Goal: Use online tool/utility: Utilize a website feature to perform a specific function

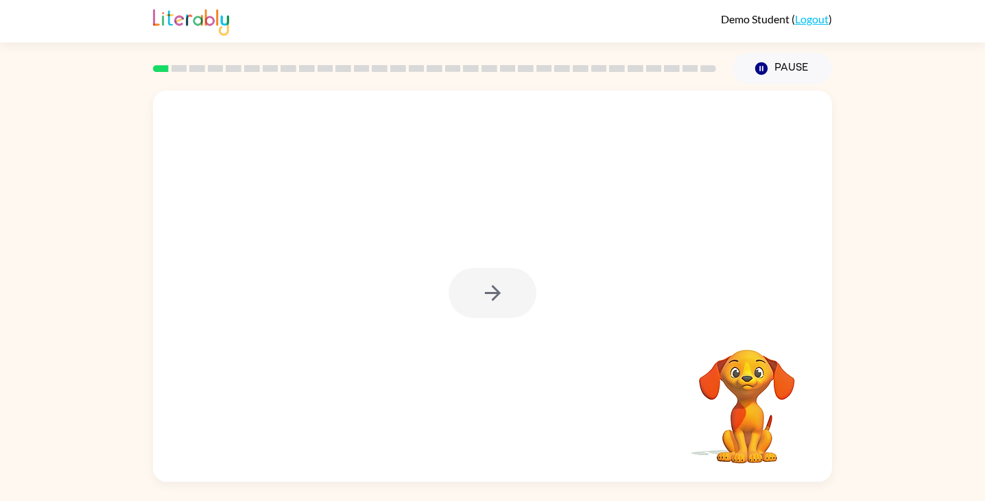
click at [504, 296] on div at bounding box center [493, 293] width 88 height 50
click at [504, 296] on icon "button" at bounding box center [493, 293] width 24 height 24
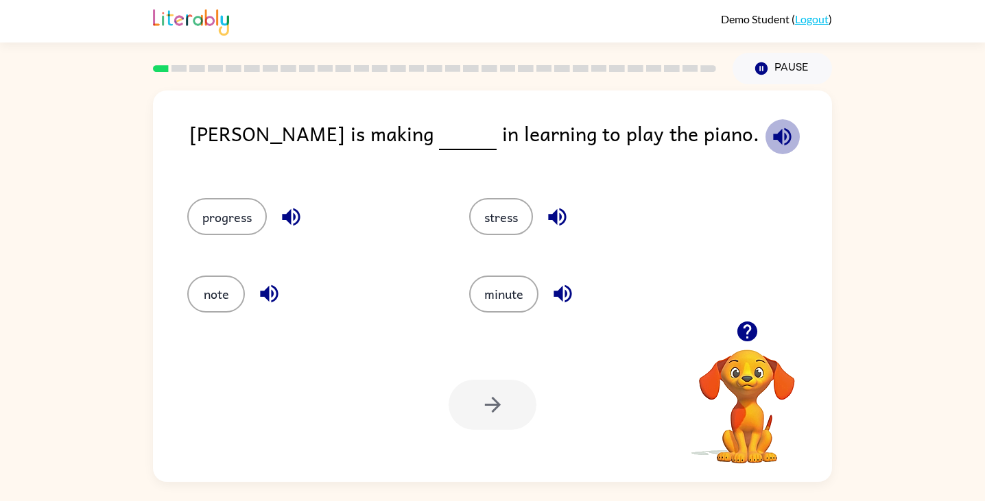
click at [773, 133] on icon "button" at bounding box center [782, 137] width 18 height 18
click at [230, 208] on button "progress" at bounding box center [227, 216] width 80 height 37
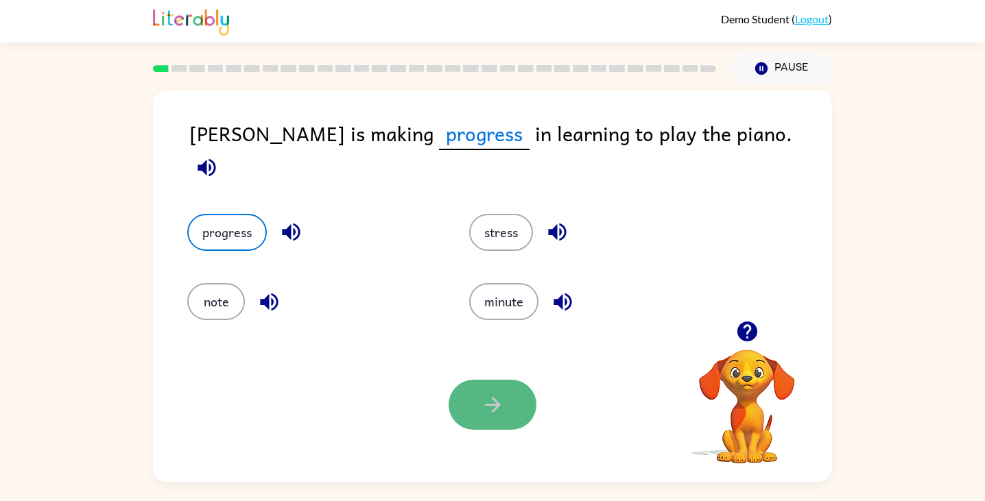
click at [495, 385] on button "button" at bounding box center [493, 405] width 88 height 50
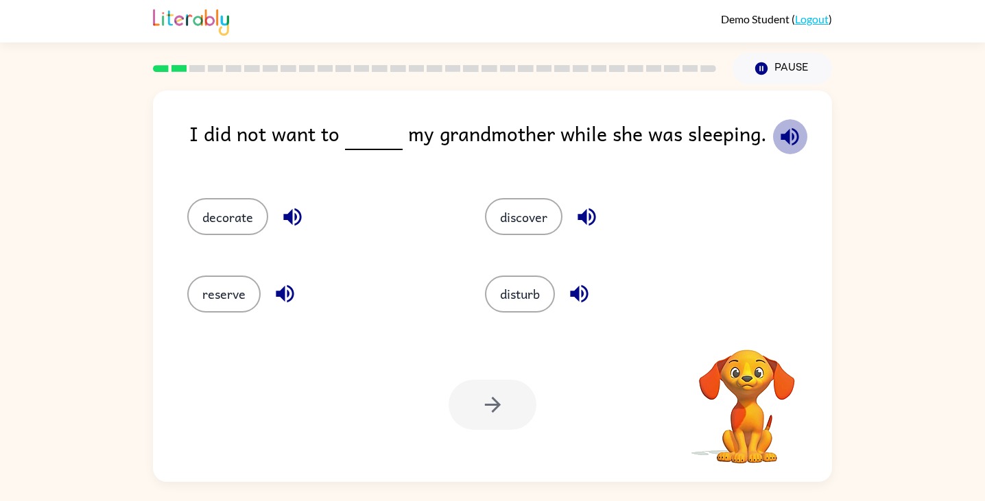
click at [785, 143] on icon "button" at bounding box center [790, 137] width 24 height 24
click at [508, 298] on button "disturb" at bounding box center [520, 294] width 70 height 37
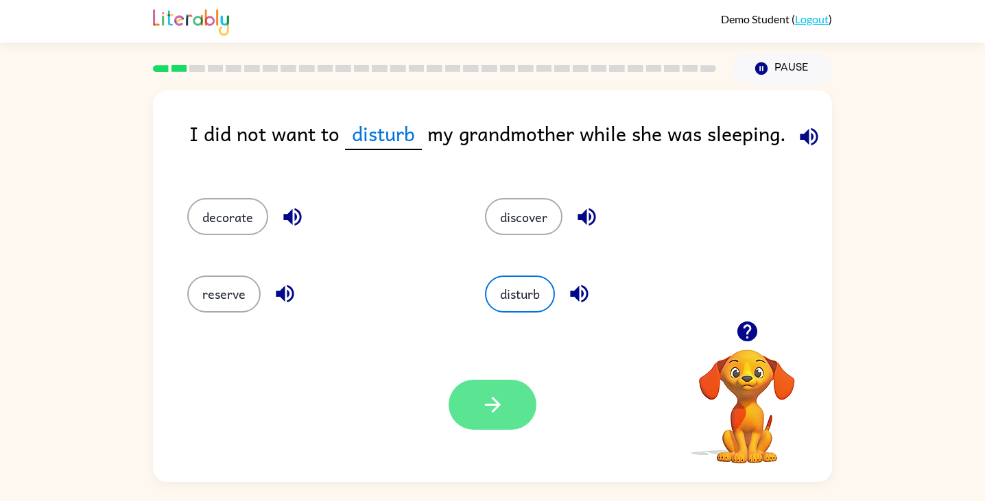
click at [499, 394] on icon "button" at bounding box center [493, 405] width 24 height 24
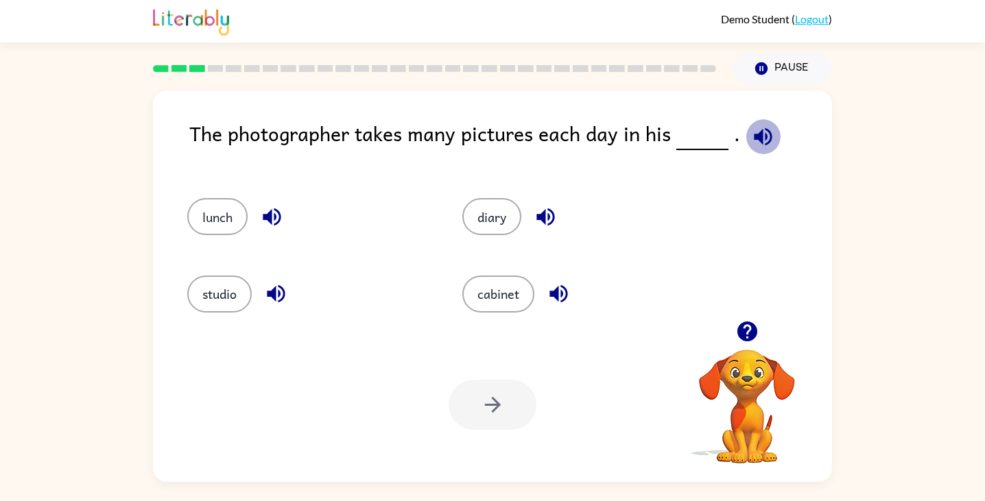
click at [759, 138] on icon "button" at bounding box center [763, 137] width 18 height 18
click at [209, 295] on button "studio" at bounding box center [219, 294] width 64 height 37
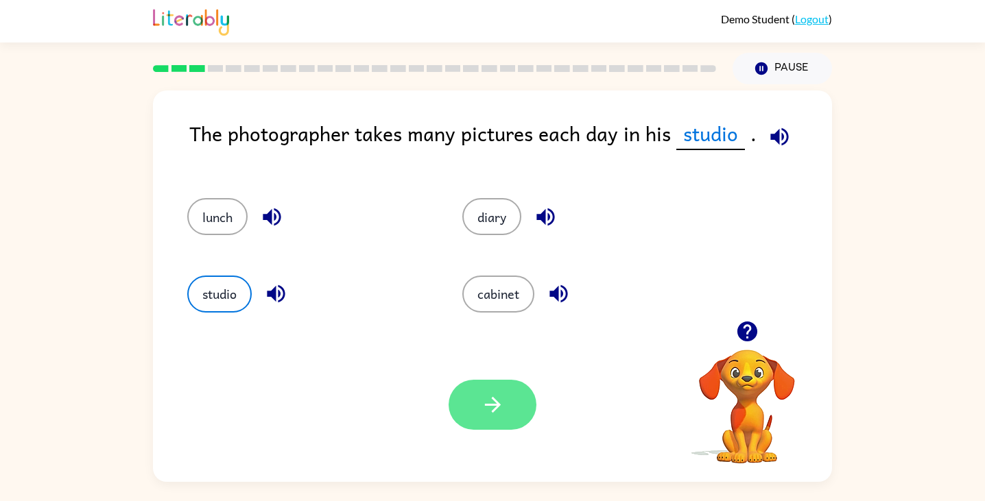
click at [499, 394] on icon "button" at bounding box center [493, 405] width 24 height 24
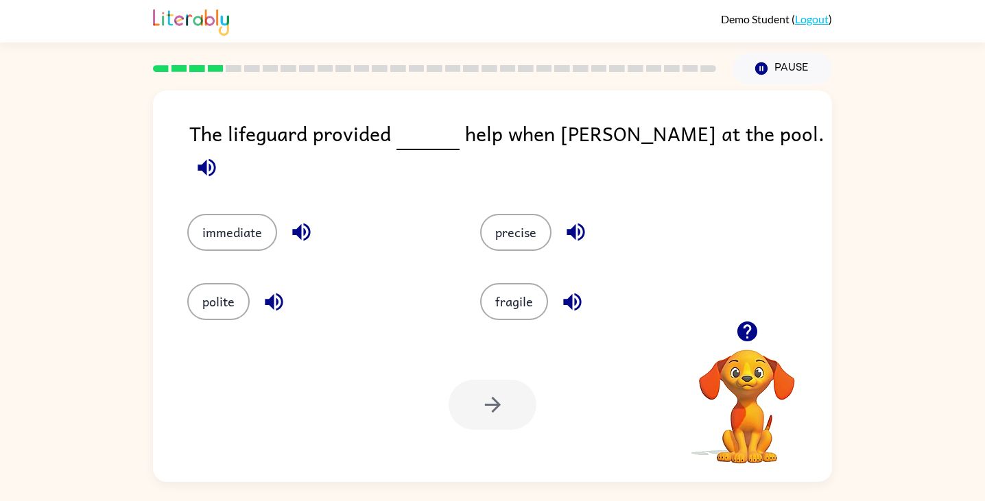
click at [215, 158] on icon "button" at bounding box center [207, 167] width 18 height 18
click at [499, 225] on button "precise" at bounding box center [515, 232] width 71 height 37
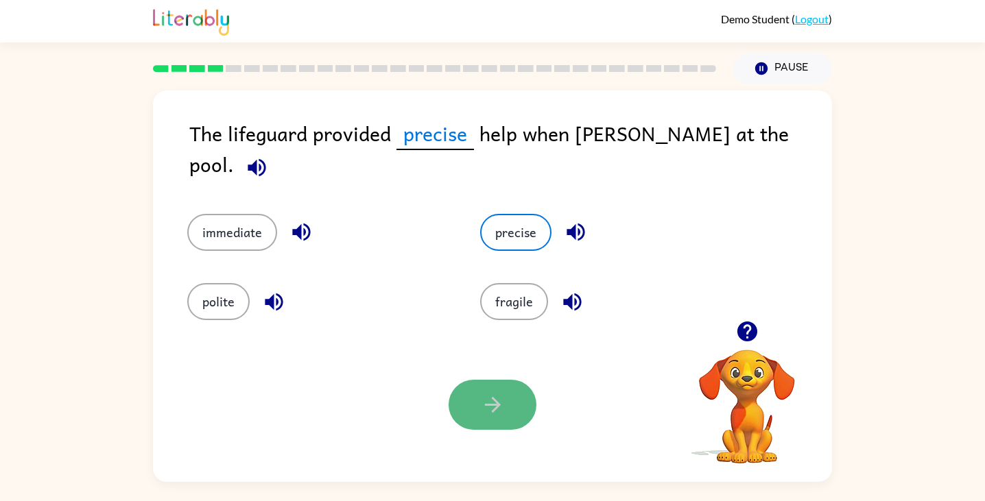
click at [471, 416] on button "button" at bounding box center [493, 405] width 88 height 50
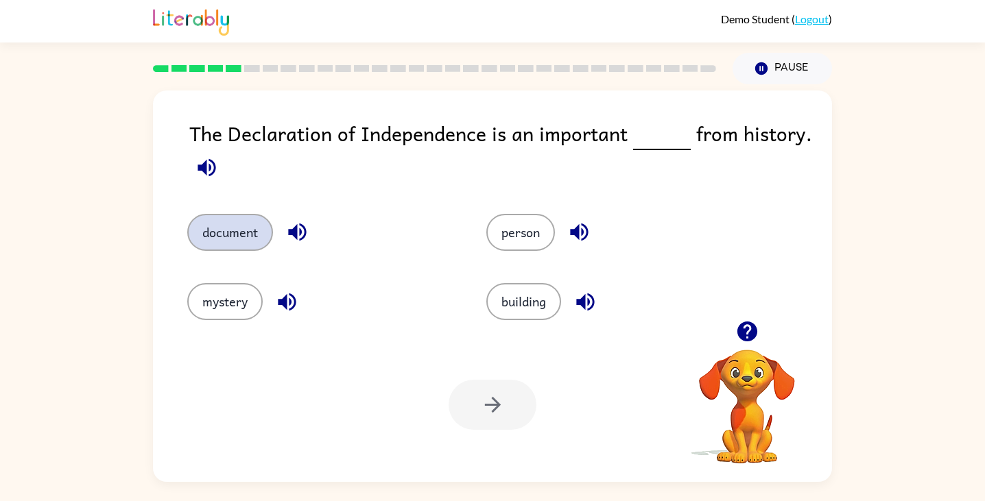
click at [221, 237] on button "document" at bounding box center [230, 232] width 86 height 37
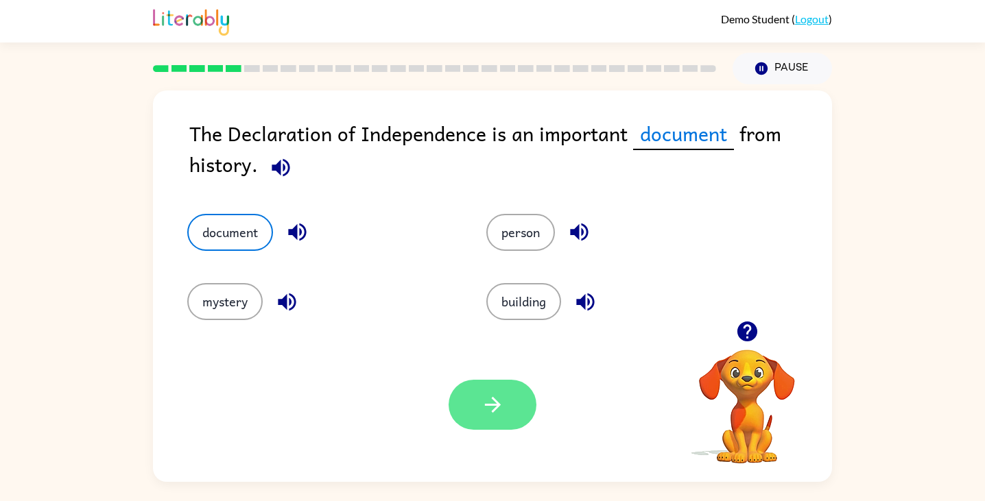
click at [493, 424] on button "button" at bounding box center [493, 405] width 88 height 50
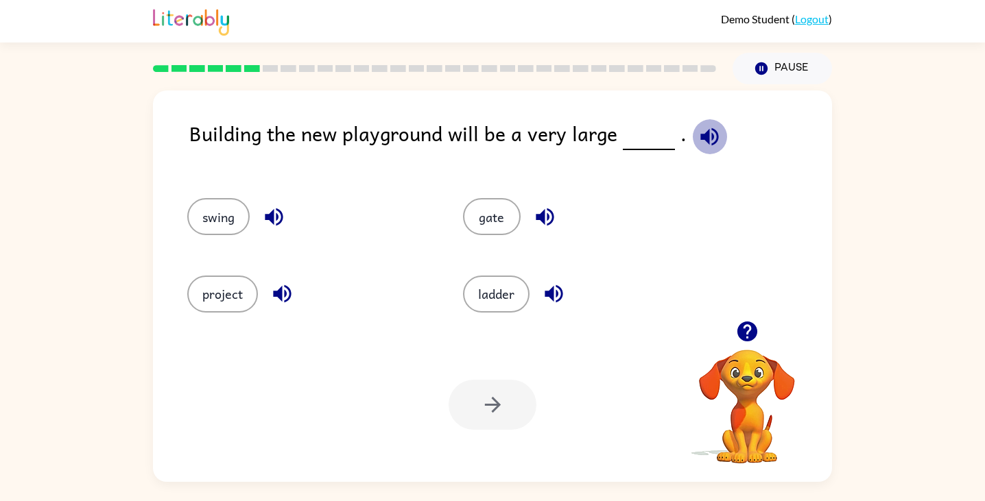
click at [698, 128] on icon "button" at bounding box center [710, 137] width 24 height 24
click at [231, 289] on button "project" at bounding box center [222, 294] width 71 height 37
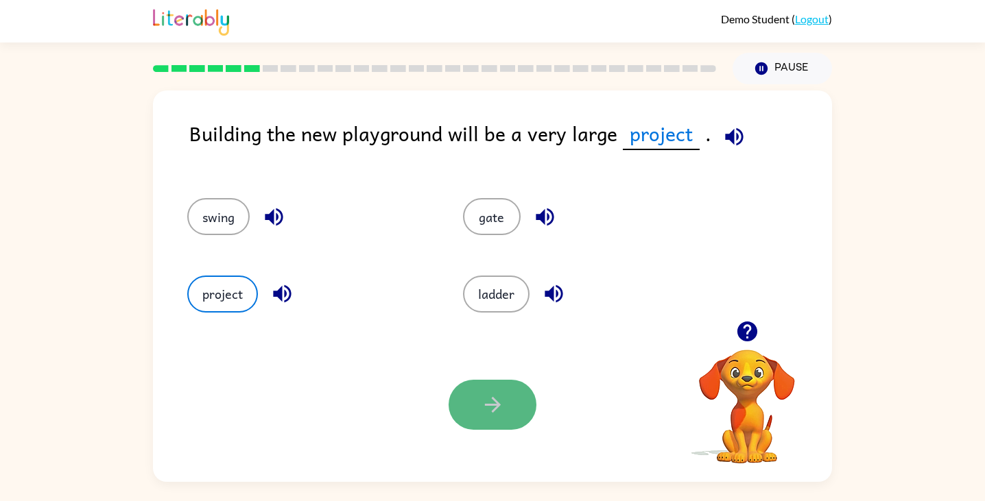
click at [510, 404] on button "button" at bounding box center [493, 405] width 88 height 50
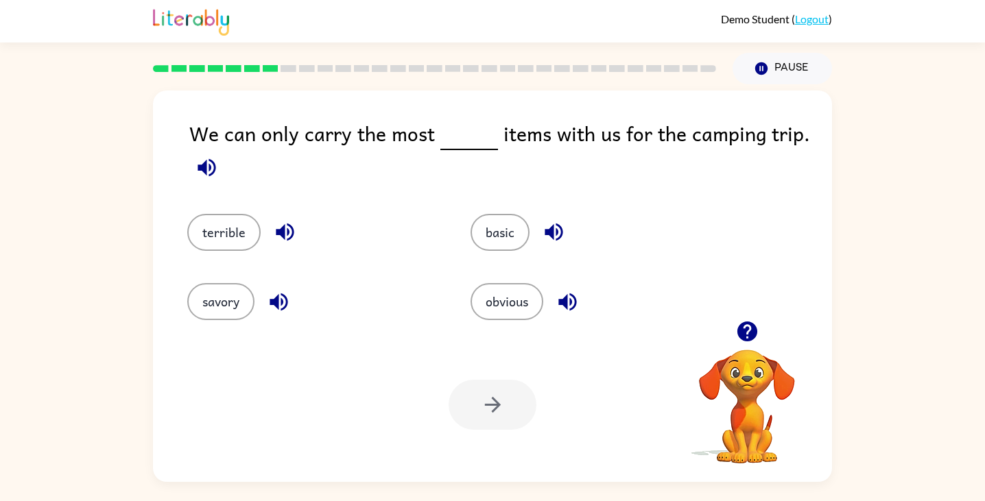
click at [204, 167] on icon "button" at bounding box center [207, 167] width 18 height 18
click at [510, 233] on button "basic" at bounding box center [500, 232] width 59 height 37
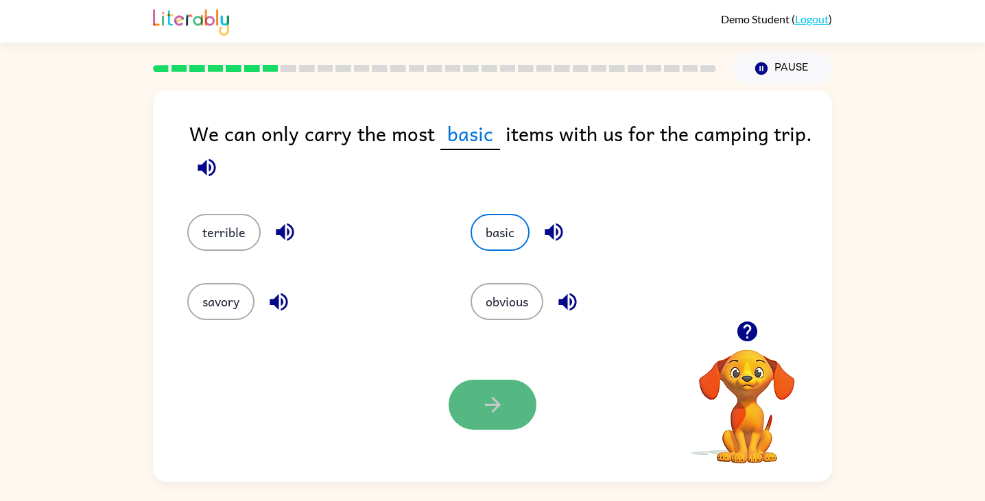
click at [496, 400] on icon "button" at bounding box center [493, 405] width 24 height 24
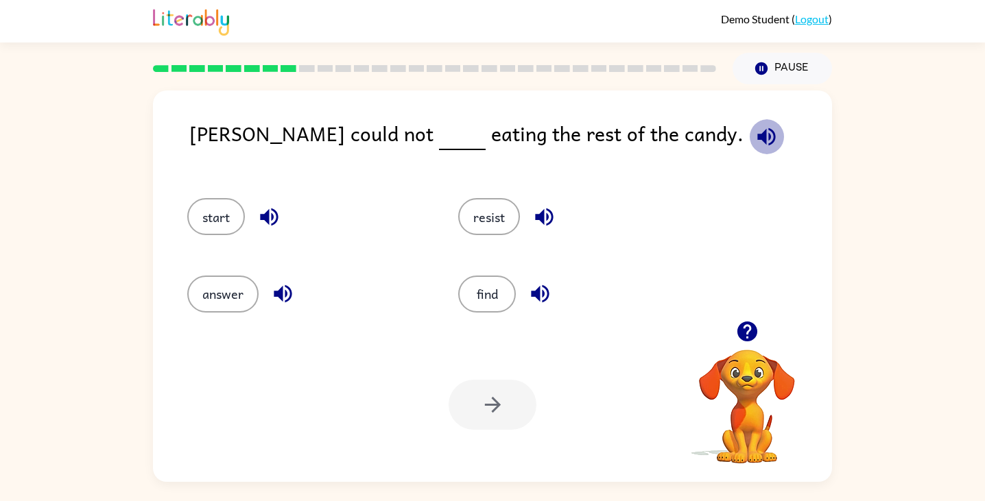
click at [757, 141] on icon "button" at bounding box center [766, 137] width 18 height 18
click at [500, 211] on button "resist" at bounding box center [489, 216] width 62 height 37
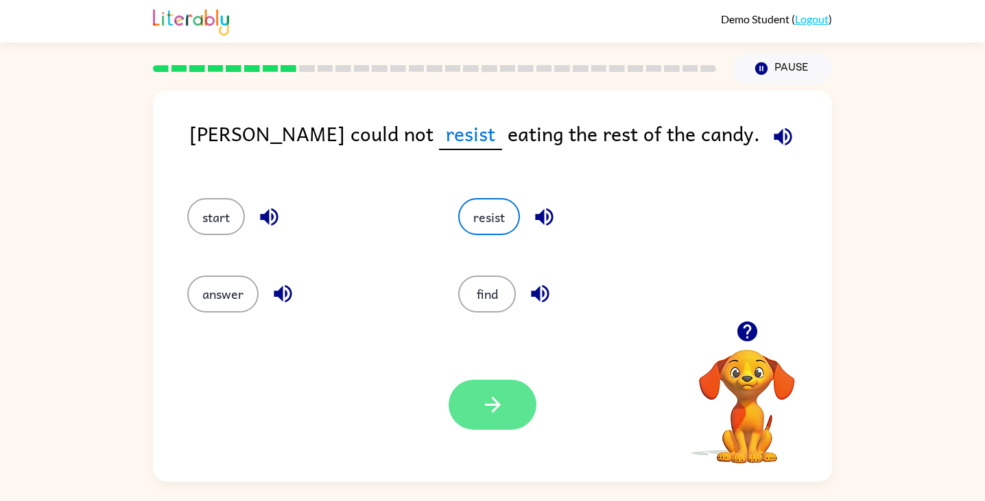
click at [491, 415] on icon "button" at bounding box center [493, 405] width 24 height 24
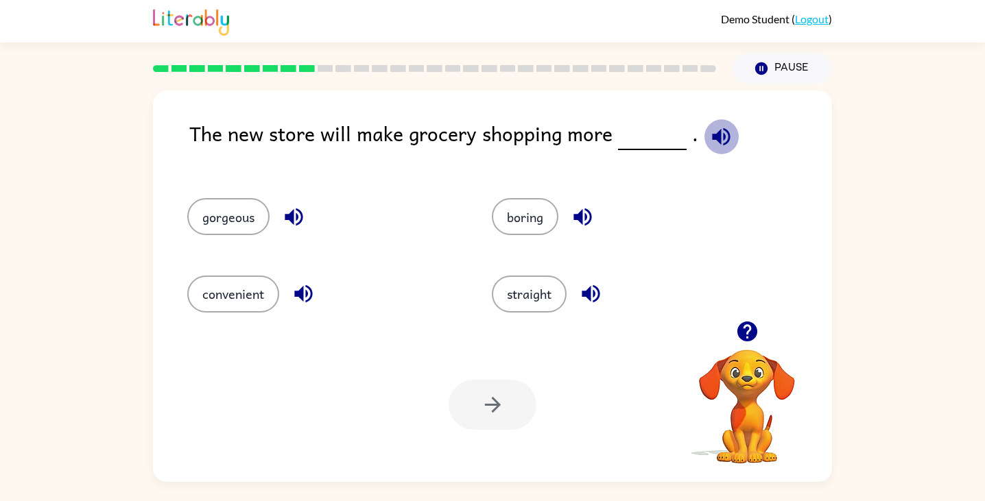
click at [718, 138] on icon "button" at bounding box center [721, 137] width 18 height 18
click at [248, 294] on button "convenient" at bounding box center [233, 294] width 92 height 37
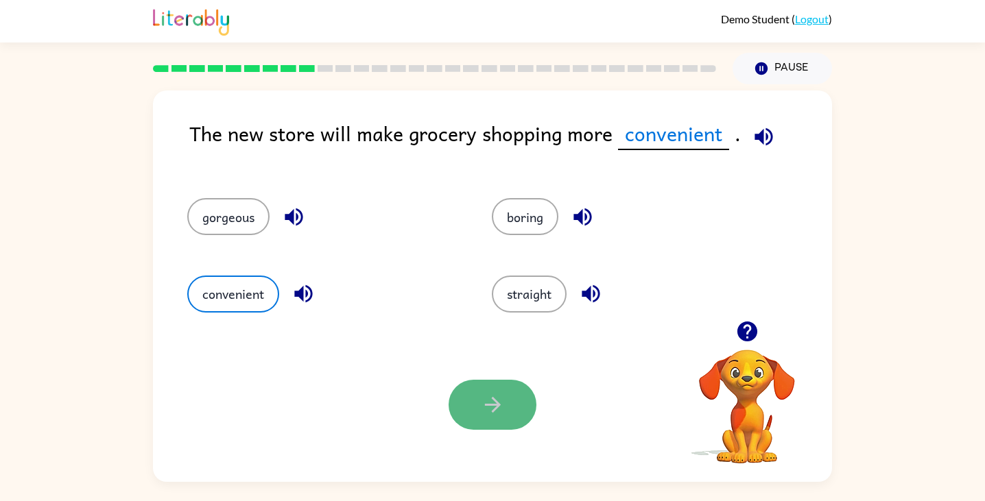
click at [497, 401] on icon "button" at bounding box center [493, 405] width 24 height 24
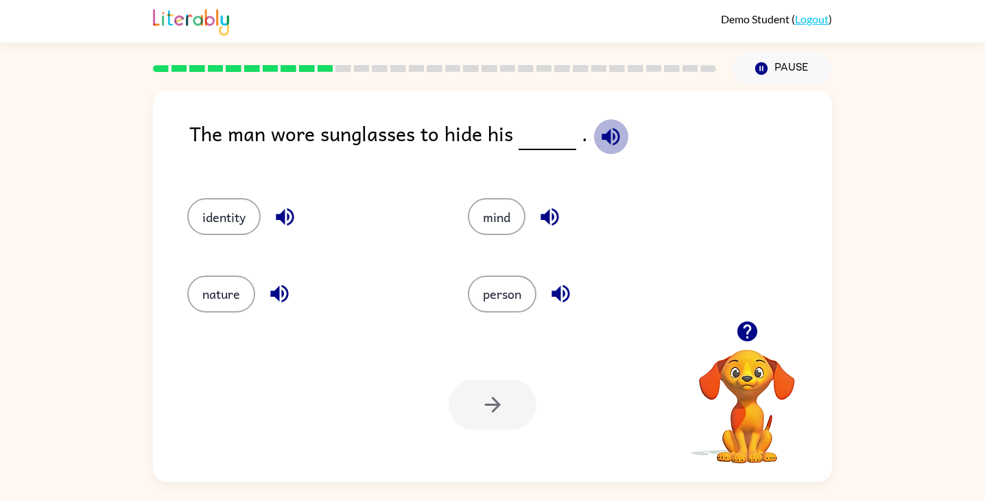
click at [611, 138] on icon "button" at bounding box center [611, 137] width 24 height 24
click at [229, 216] on button "identity" at bounding box center [223, 216] width 73 height 37
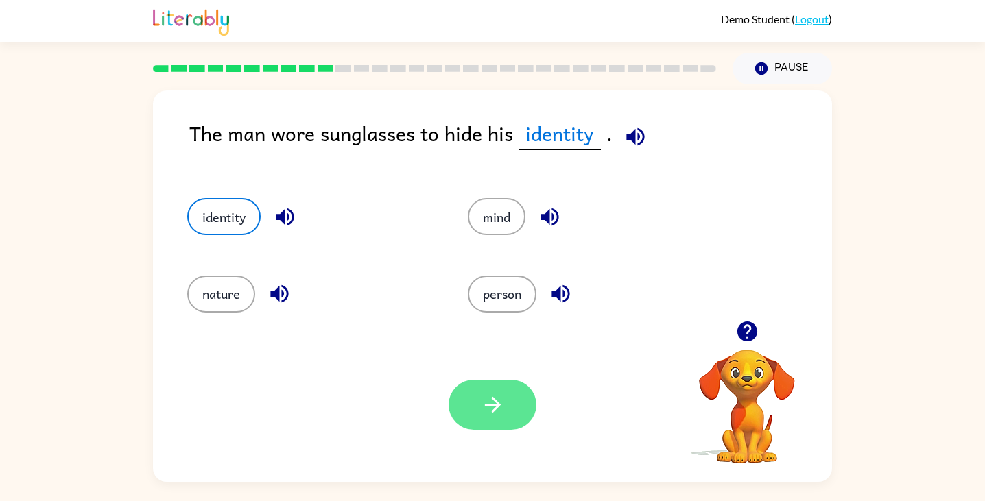
click at [486, 404] on icon "button" at bounding box center [492, 405] width 16 height 16
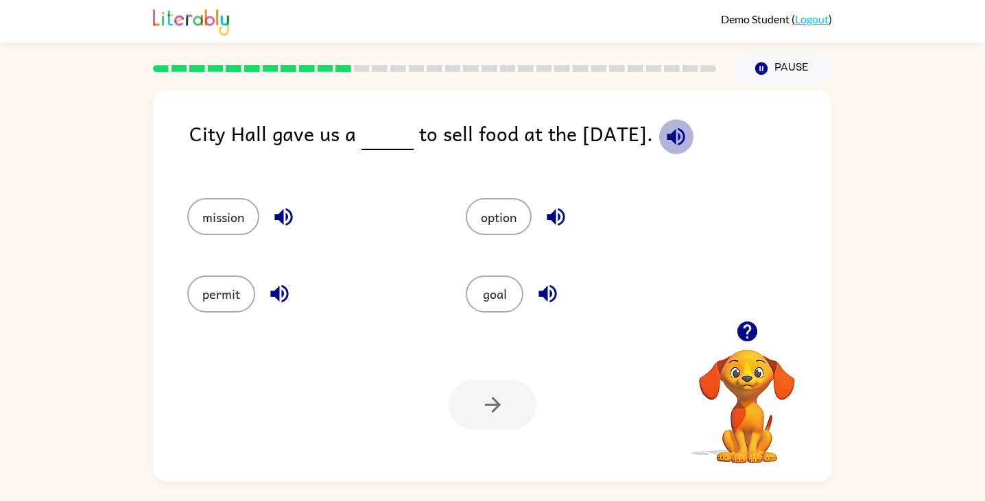
click at [676, 138] on icon "button" at bounding box center [676, 137] width 24 height 24
click at [501, 214] on button "option" at bounding box center [499, 216] width 66 height 37
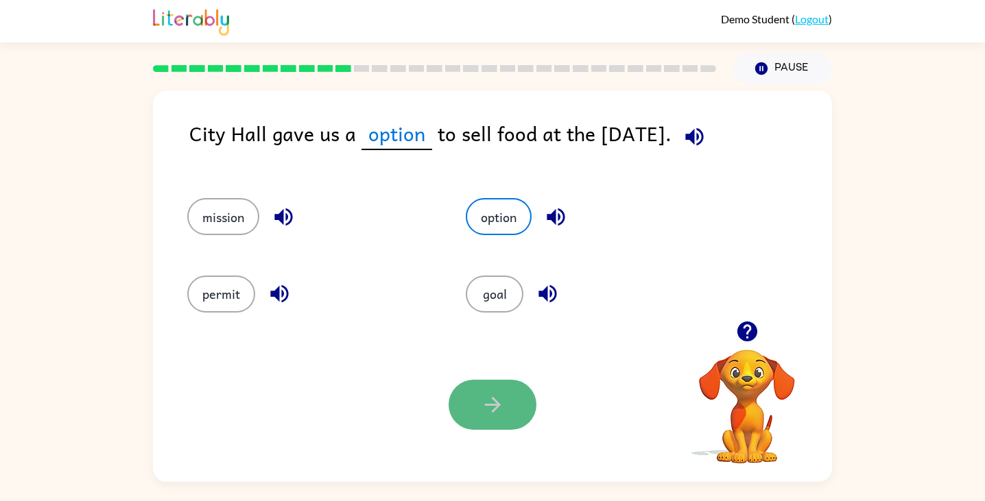
click at [499, 413] on icon "button" at bounding box center [493, 405] width 24 height 24
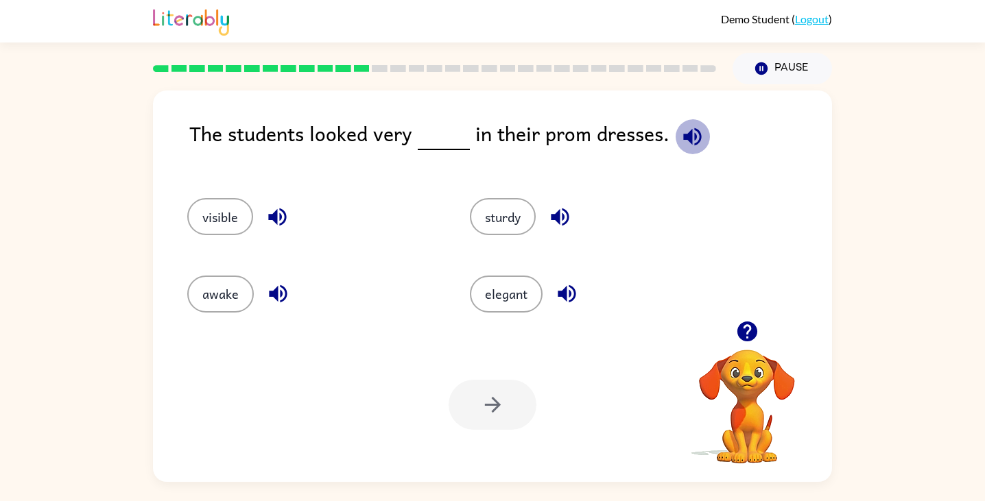
click at [686, 134] on icon "button" at bounding box center [692, 137] width 18 height 18
click at [506, 298] on button "elegant" at bounding box center [506, 294] width 73 height 37
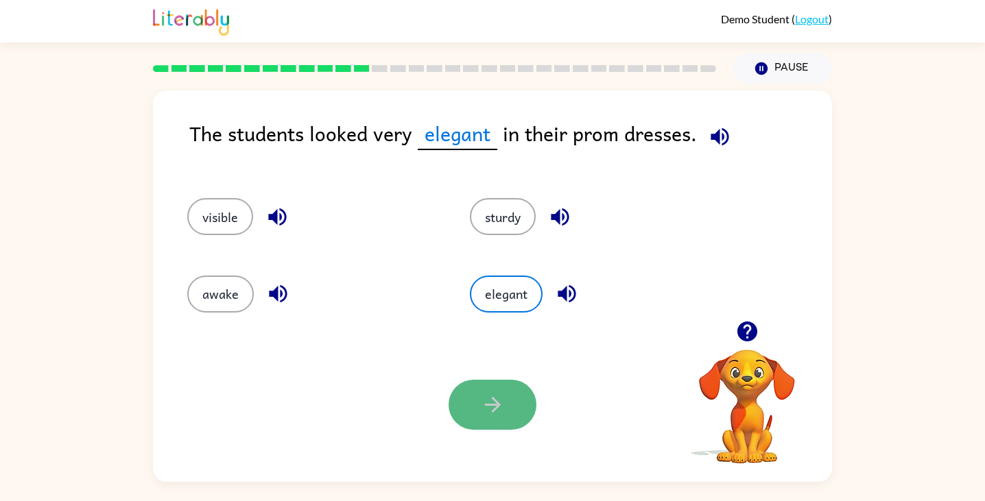
click at [501, 394] on icon "button" at bounding box center [493, 405] width 24 height 24
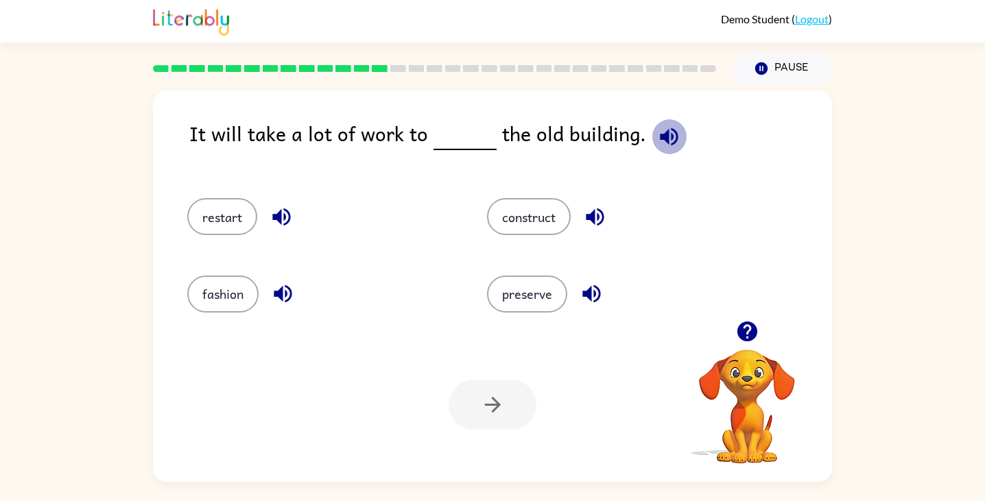
click at [667, 130] on icon "button" at bounding box center [669, 137] width 18 height 18
click at [231, 224] on button "restart" at bounding box center [222, 216] width 70 height 37
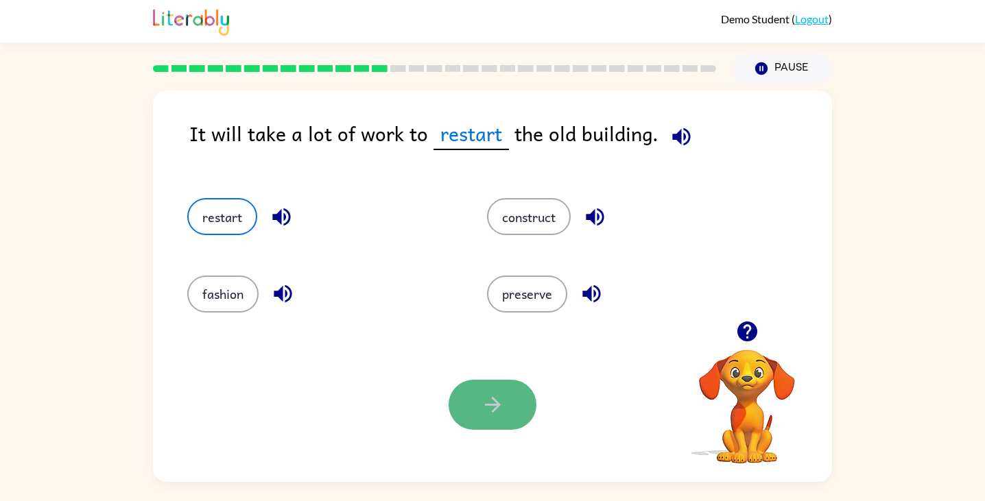
click at [491, 392] on button "button" at bounding box center [493, 405] width 88 height 50
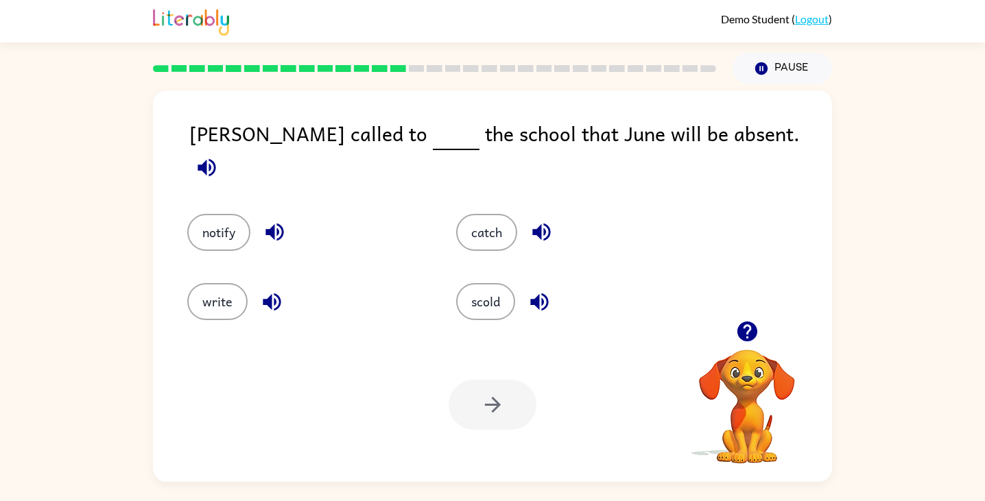
click at [219, 156] on icon "button" at bounding box center [207, 168] width 24 height 24
click at [226, 220] on button "notify" at bounding box center [218, 232] width 63 height 37
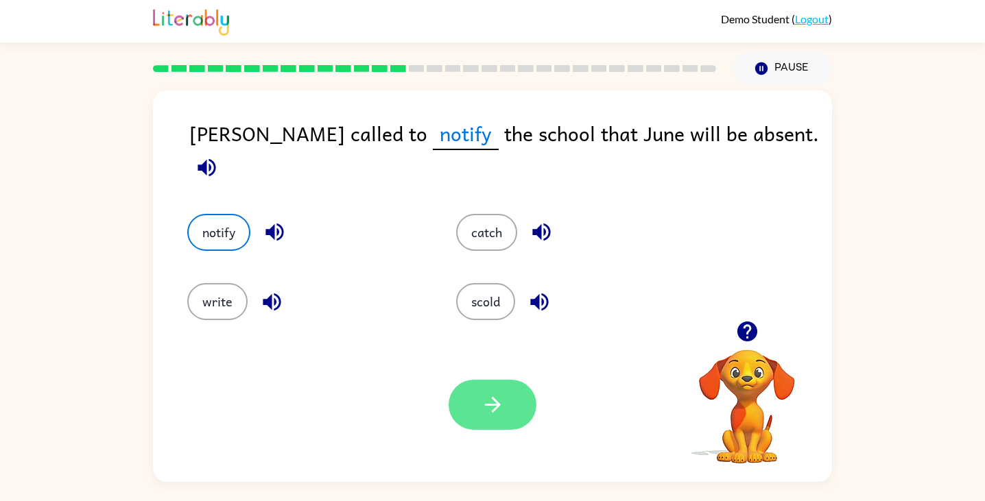
click at [506, 401] on button "button" at bounding box center [493, 405] width 88 height 50
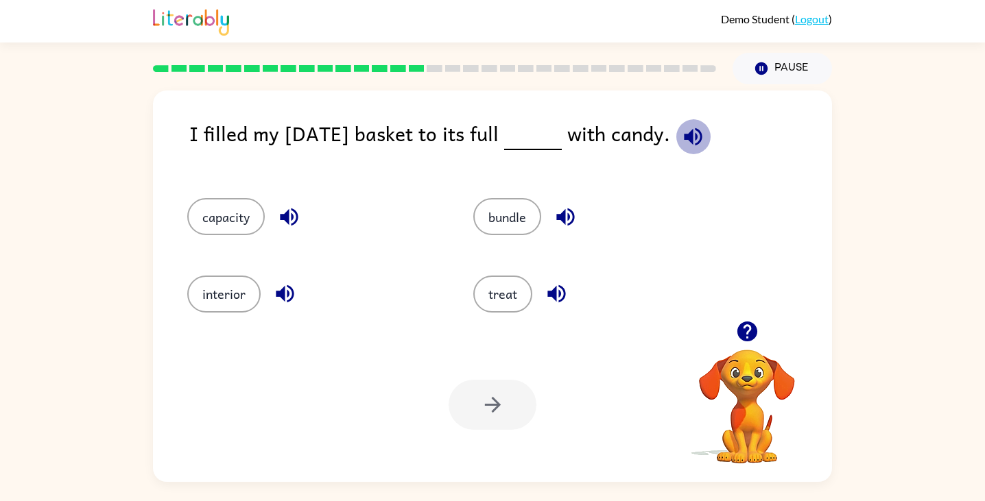
click at [711, 132] on button "button" at bounding box center [693, 136] width 35 height 35
click at [226, 285] on button "interior" at bounding box center [223, 294] width 73 height 37
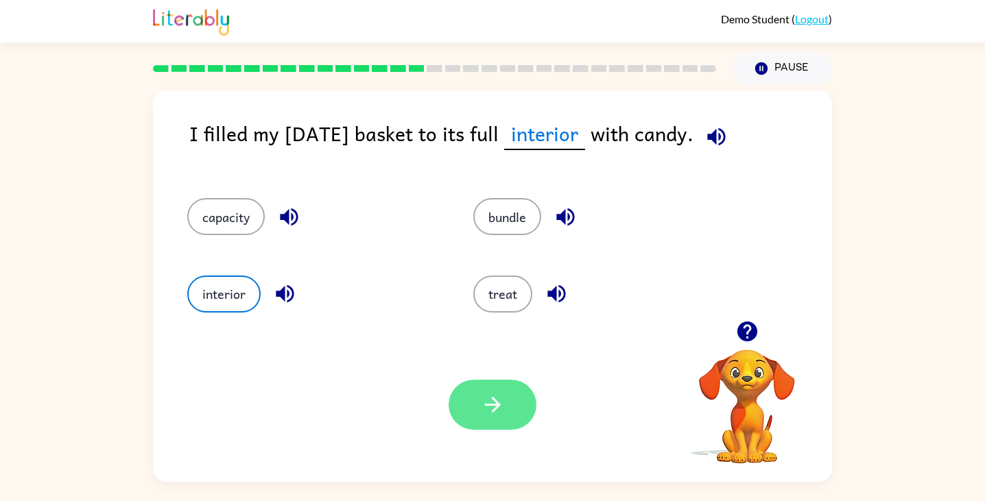
click at [499, 410] on icon "button" at bounding box center [493, 405] width 24 height 24
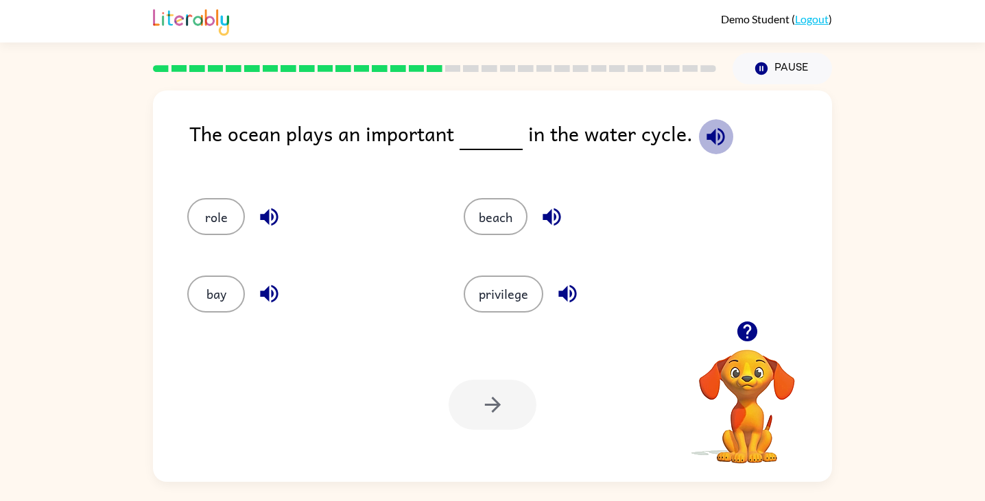
click at [704, 137] on icon "button" at bounding box center [716, 137] width 24 height 24
click at [224, 221] on button "role" at bounding box center [216, 216] width 58 height 37
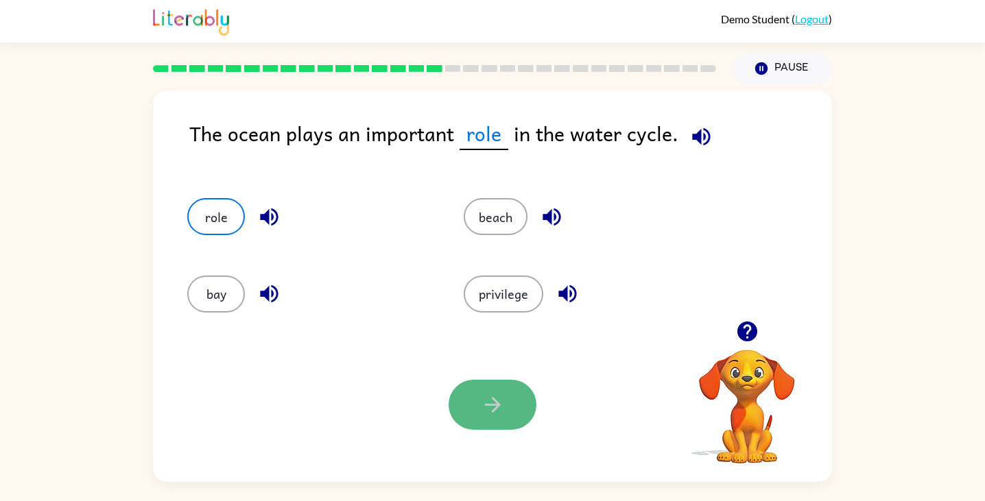
click at [501, 401] on icon "button" at bounding box center [493, 405] width 24 height 24
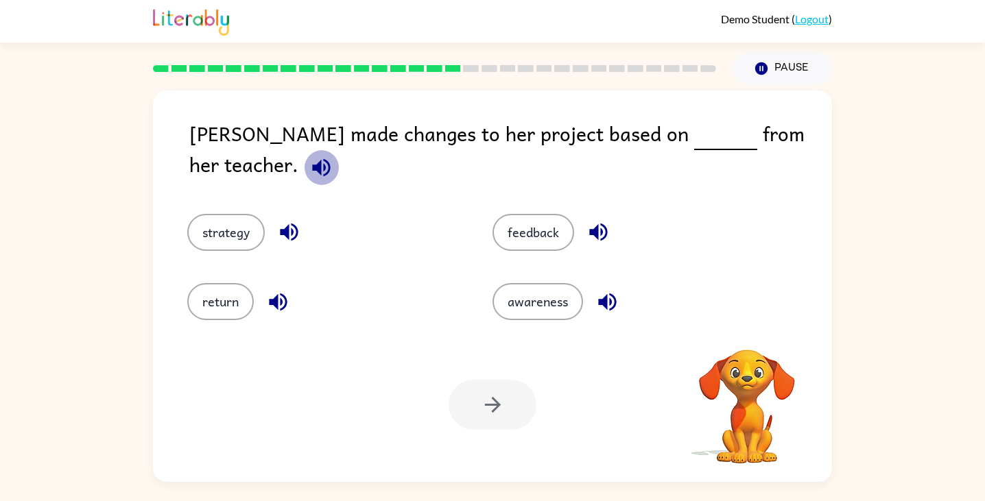
click at [330, 158] on icon "button" at bounding box center [321, 167] width 18 height 18
click at [540, 214] on button "feedback" at bounding box center [534, 232] width 82 height 37
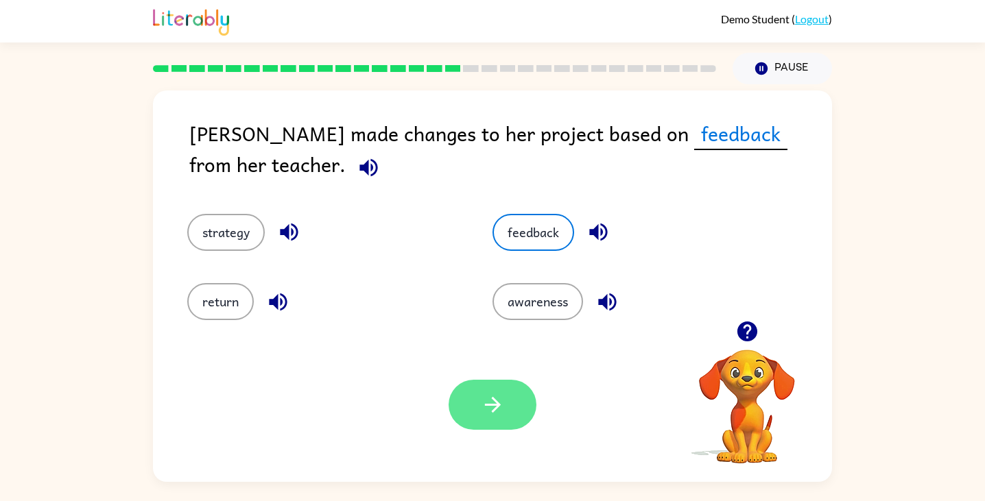
click at [486, 410] on icon "button" at bounding box center [493, 405] width 24 height 24
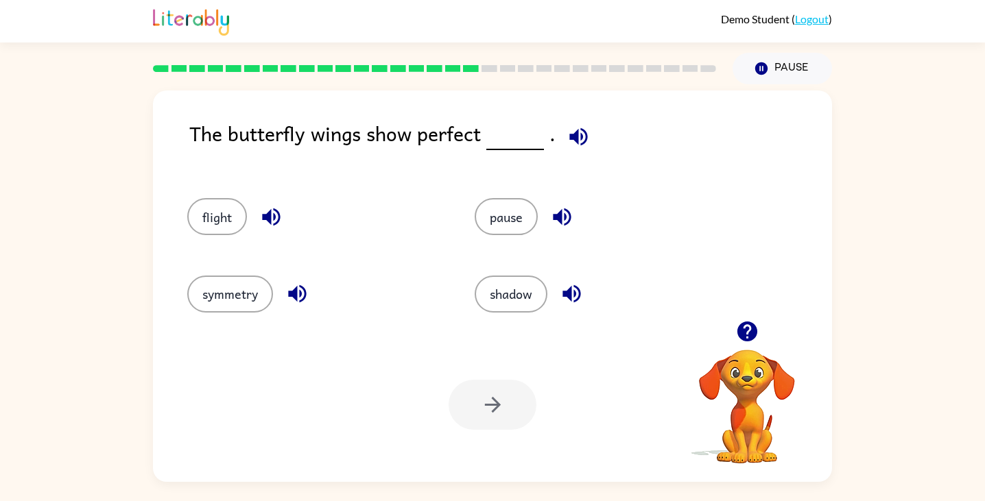
click at [578, 135] on icon "button" at bounding box center [578, 137] width 18 height 18
click at [514, 300] on button "shadow" at bounding box center [511, 294] width 73 height 37
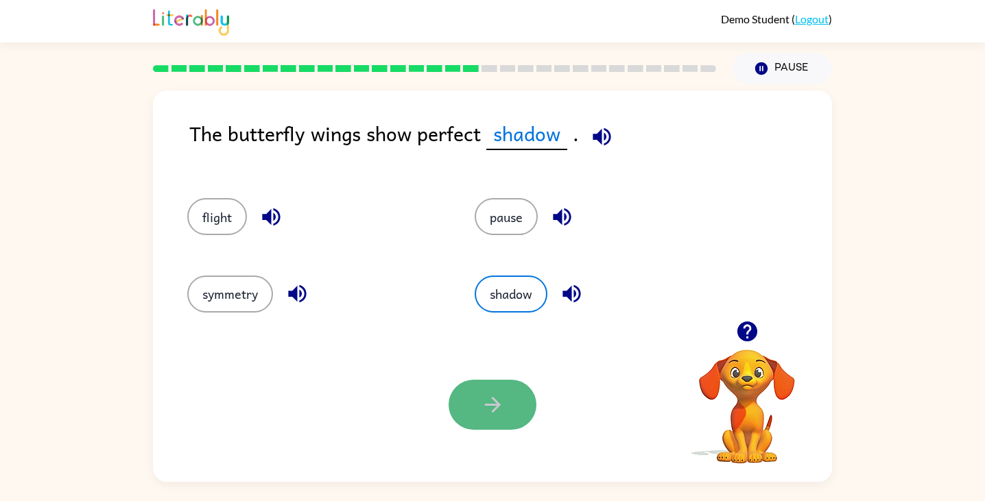
click at [492, 410] on icon "button" at bounding box center [493, 405] width 24 height 24
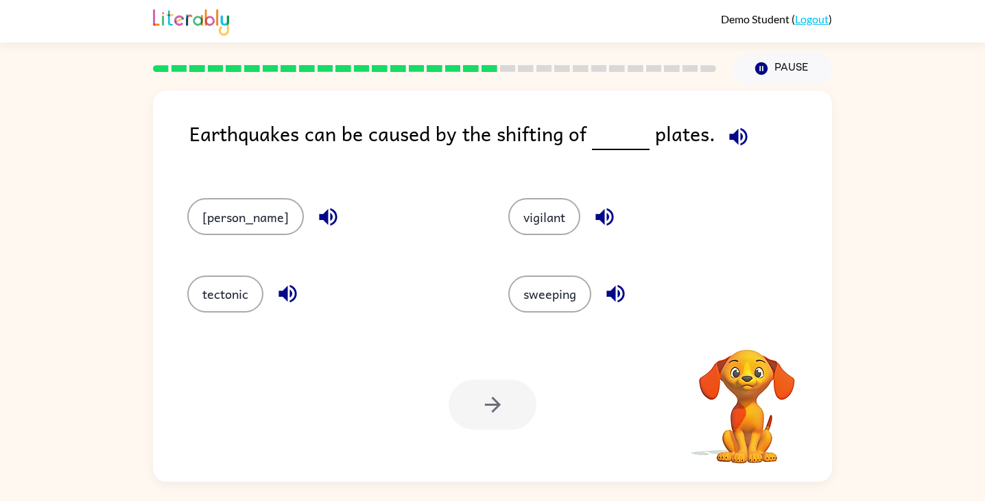
click at [742, 137] on icon "button" at bounding box center [738, 137] width 18 height 18
click at [250, 296] on button "tectonic" at bounding box center [225, 294] width 76 height 37
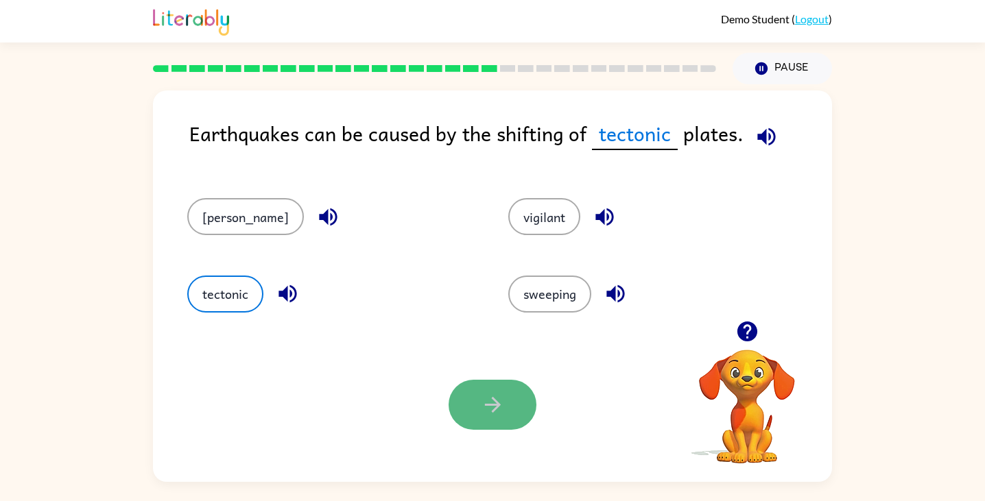
click at [499, 399] on icon "button" at bounding box center [493, 405] width 24 height 24
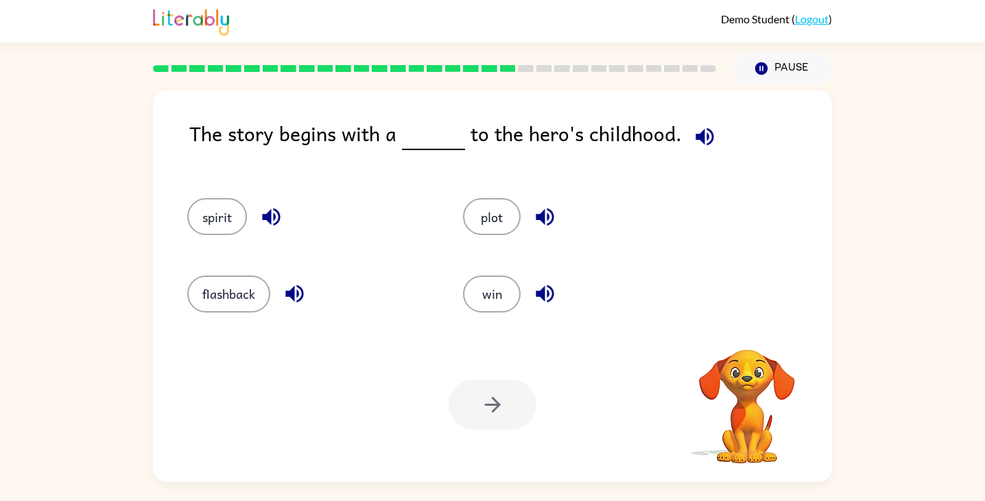
click at [703, 138] on icon "button" at bounding box center [705, 137] width 24 height 24
click at [232, 292] on button "flashback" at bounding box center [228, 294] width 83 height 37
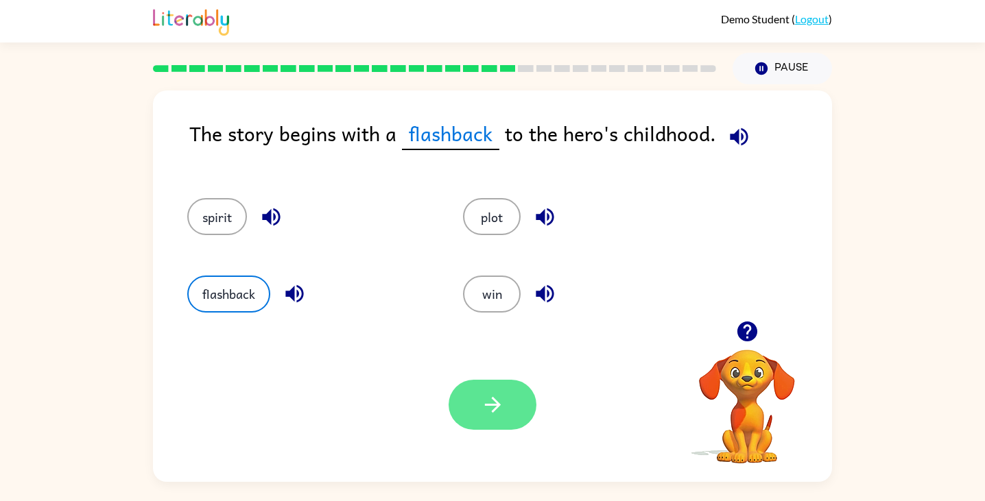
click at [495, 424] on button "button" at bounding box center [493, 405] width 88 height 50
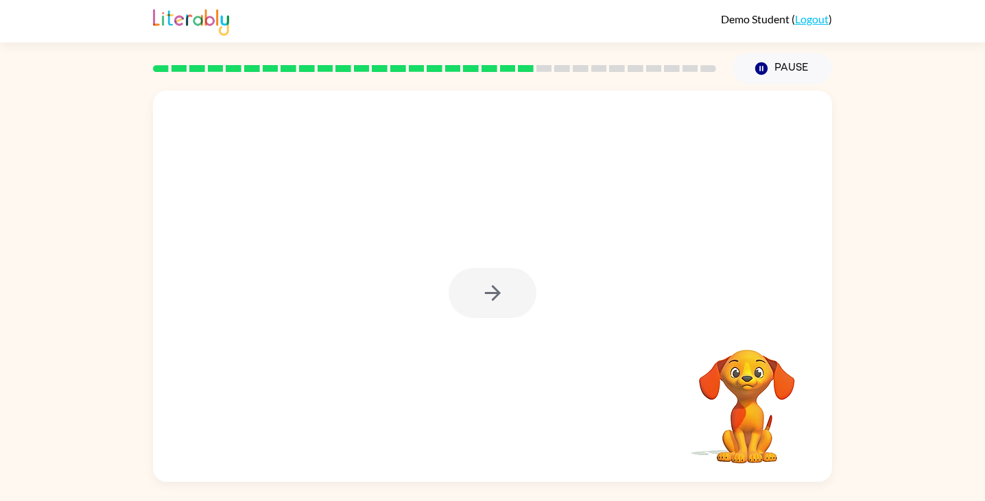
click at [486, 292] on div at bounding box center [493, 293] width 88 height 50
click at [486, 292] on icon "button" at bounding box center [492, 293] width 16 height 16
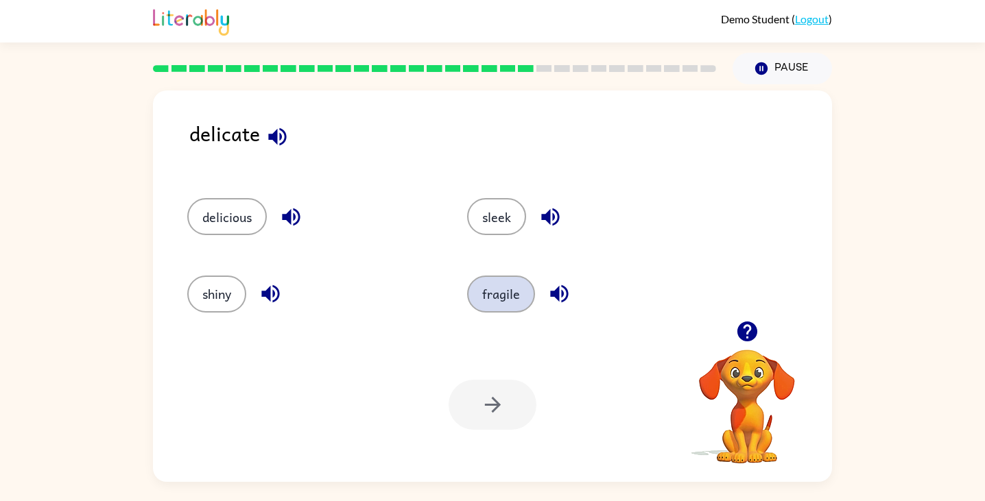
click at [506, 307] on button "fragile" at bounding box center [501, 294] width 68 height 37
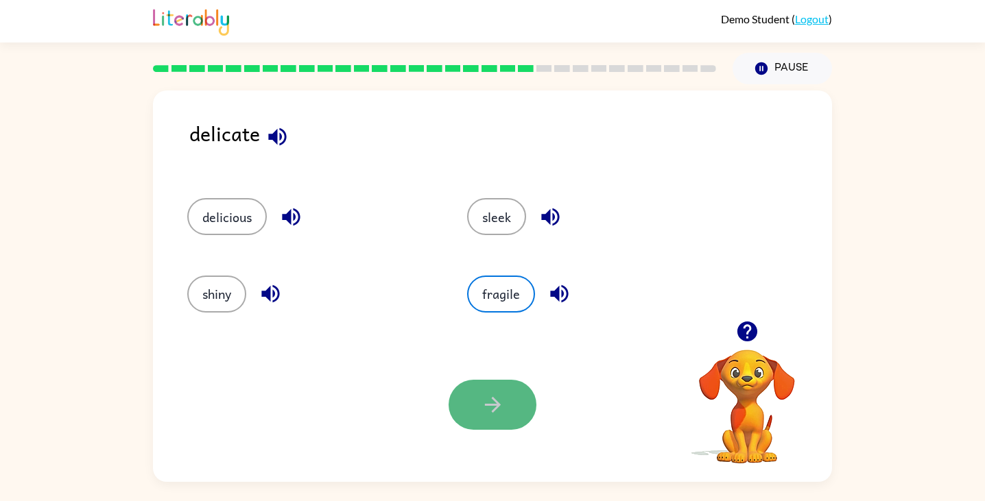
click at [505, 400] on button "button" at bounding box center [493, 405] width 88 height 50
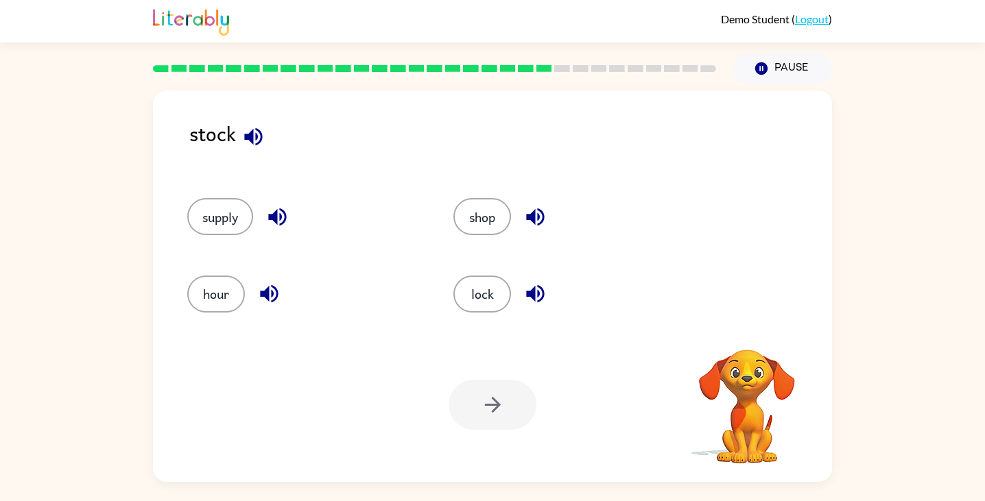
click at [257, 130] on icon "button" at bounding box center [253, 137] width 18 height 18
click at [219, 211] on button "supply" at bounding box center [220, 216] width 66 height 37
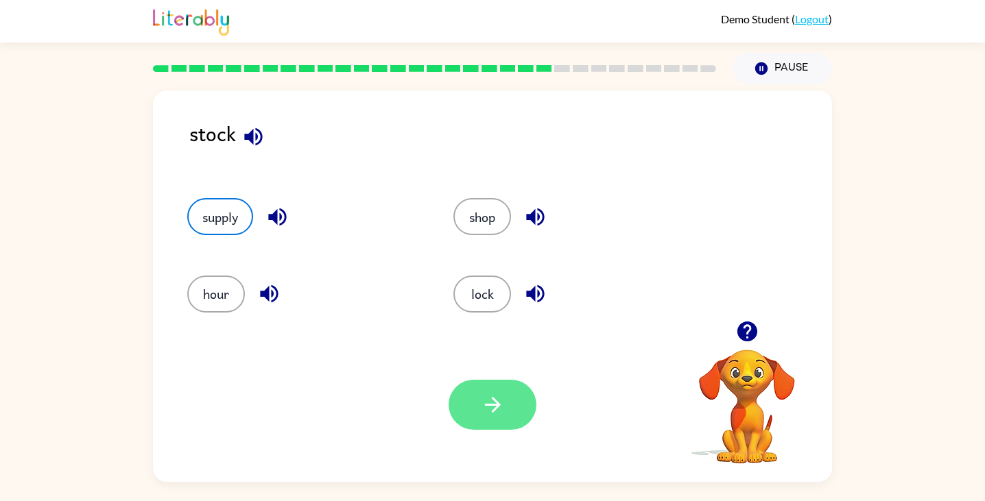
click at [486, 394] on icon "button" at bounding box center [493, 405] width 24 height 24
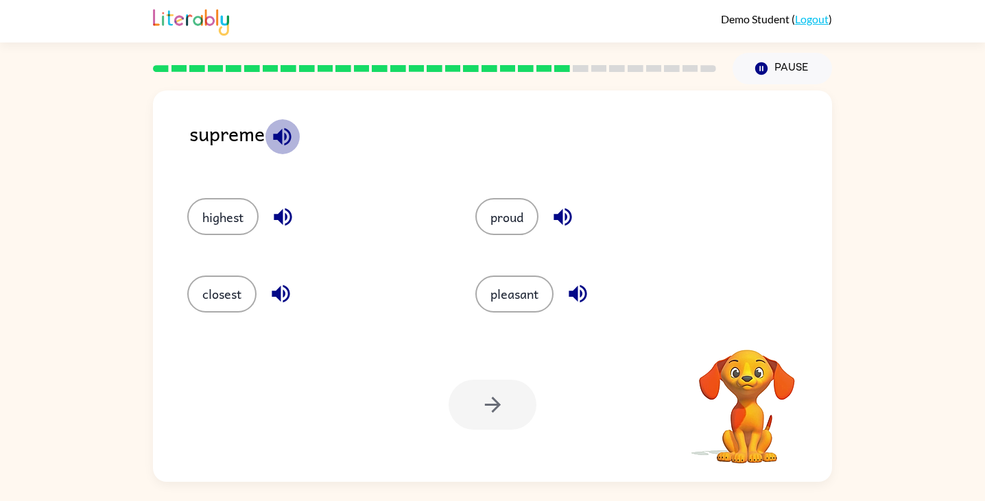
click at [287, 133] on icon "button" at bounding box center [282, 137] width 24 height 24
click at [230, 207] on button "highest" at bounding box center [222, 216] width 71 height 37
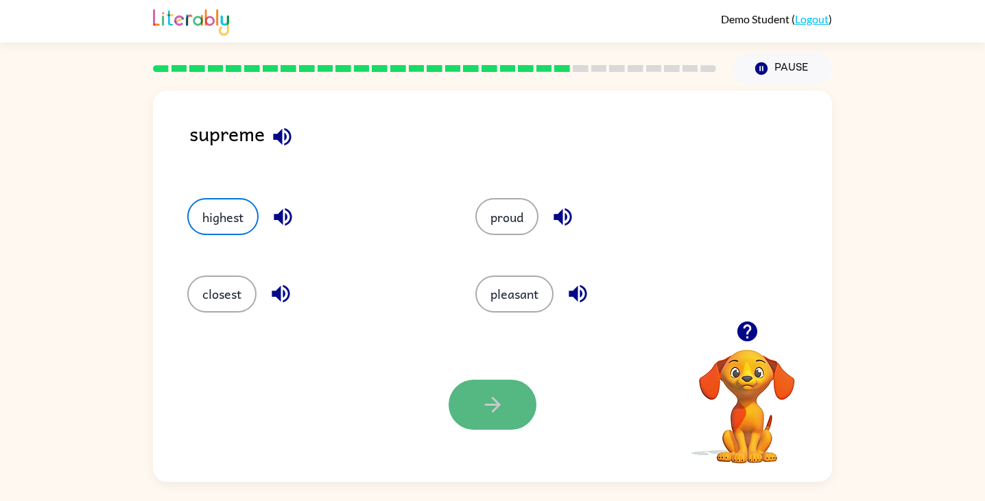
click at [513, 399] on button "button" at bounding box center [493, 405] width 88 height 50
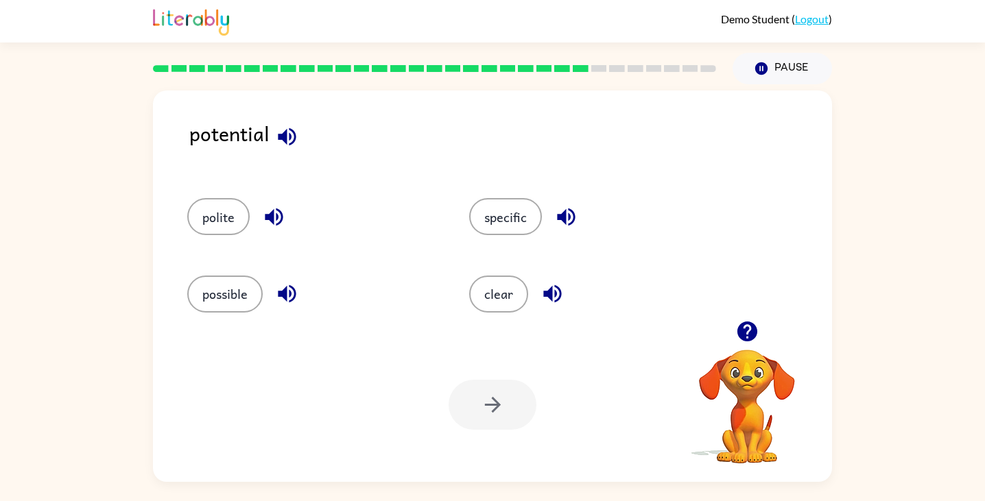
click at [294, 137] on icon "button" at bounding box center [287, 137] width 24 height 24
click at [284, 294] on icon "button" at bounding box center [287, 294] width 18 height 18
click at [501, 402] on div at bounding box center [493, 405] width 88 height 50
click at [235, 296] on button "possible" at bounding box center [224, 294] width 75 height 37
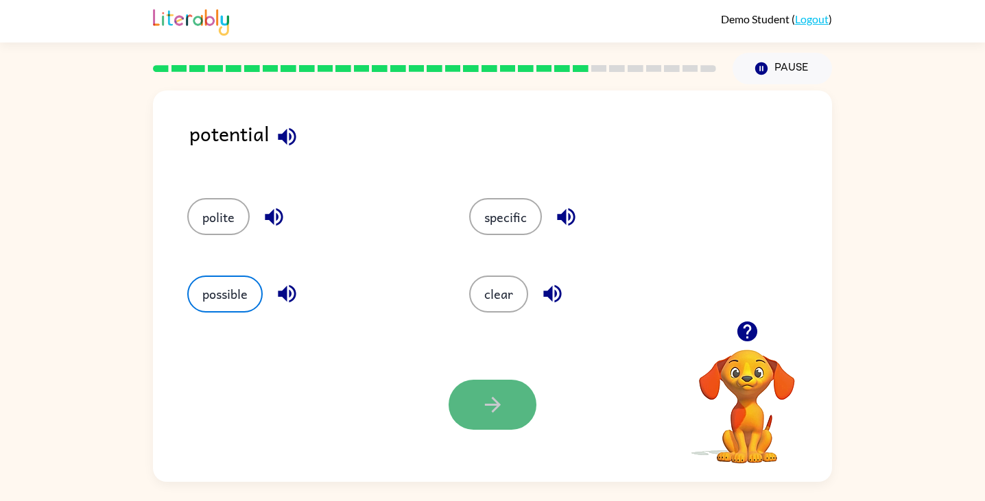
click at [484, 389] on button "button" at bounding box center [493, 405] width 88 height 50
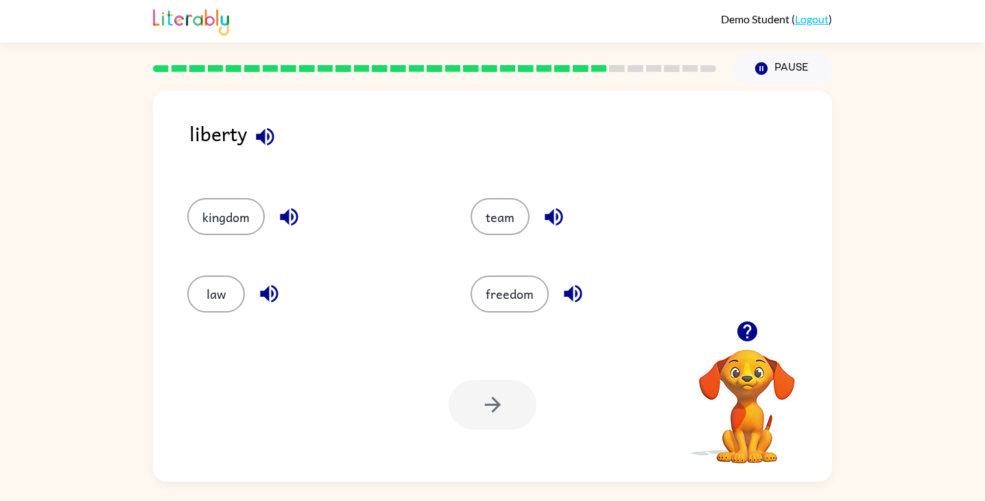
click at [268, 140] on icon "button" at bounding box center [265, 137] width 24 height 24
click at [519, 303] on button "freedom" at bounding box center [510, 294] width 78 height 37
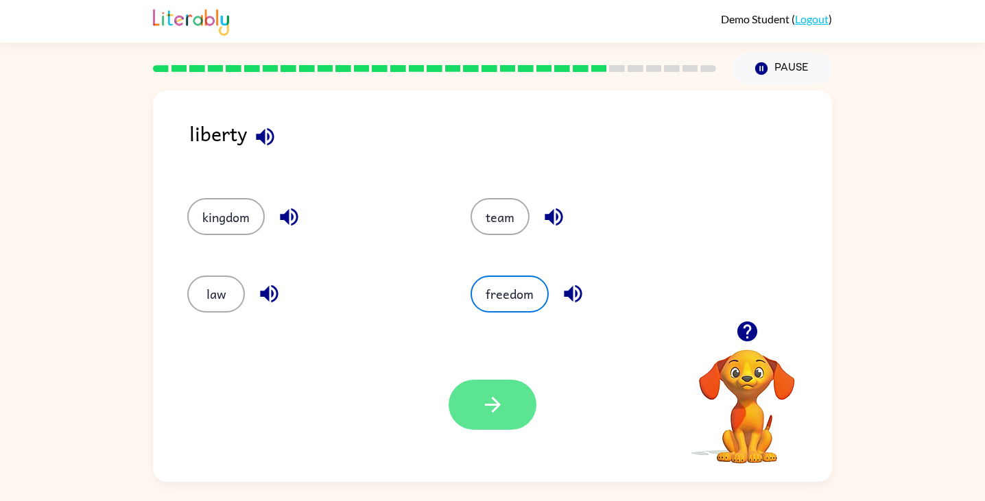
click at [499, 407] on icon "button" at bounding box center [493, 405] width 24 height 24
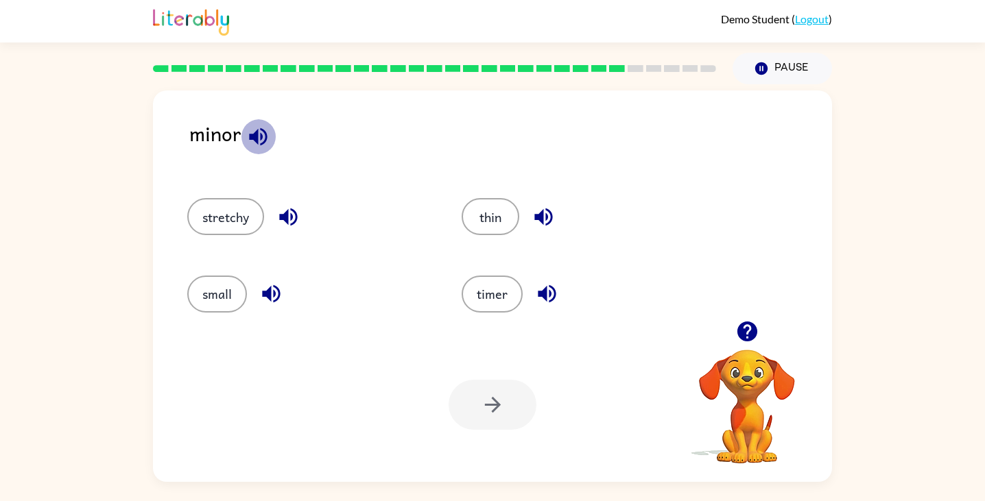
click at [258, 130] on icon "button" at bounding box center [258, 137] width 24 height 24
click at [270, 287] on icon "button" at bounding box center [271, 294] width 24 height 24
click at [220, 303] on button "small" at bounding box center [217, 294] width 60 height 37
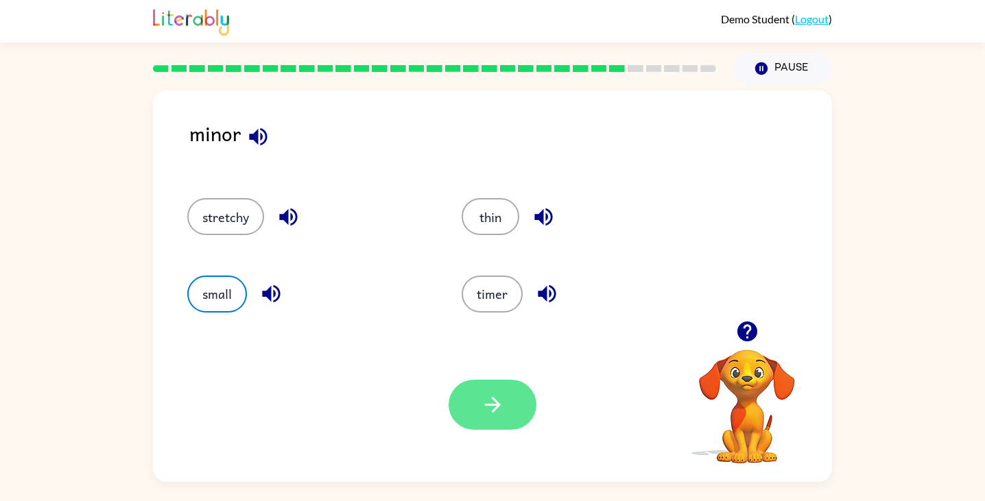
click at [496, 406] on icon "button" at bounding box center [493, 405] width 24 height 24
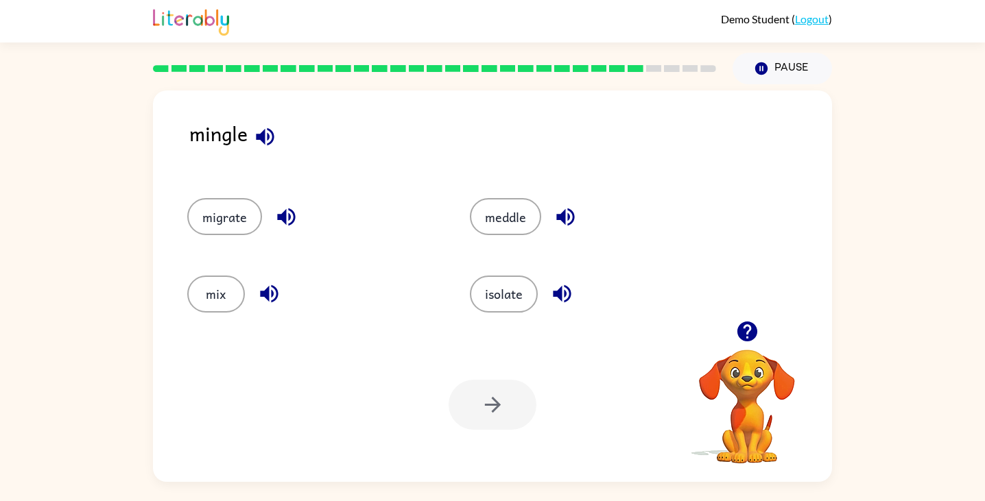
click at [268, 130] on icon "button" at bounding box center [265, 137] width 24 height 24
click at [298, 211] on button "button" at bounding box center [286, 217] width 35 height 35
click at [573, 210] on icon "button" at bounding box center [566, 217] width 24 height 24
click at [566, 294] on icon "button" at bounding box center [562, 294] width 18 height 18
click at [272, 294] on icon "button" at bounding box center [269, 294] width 18 height 18
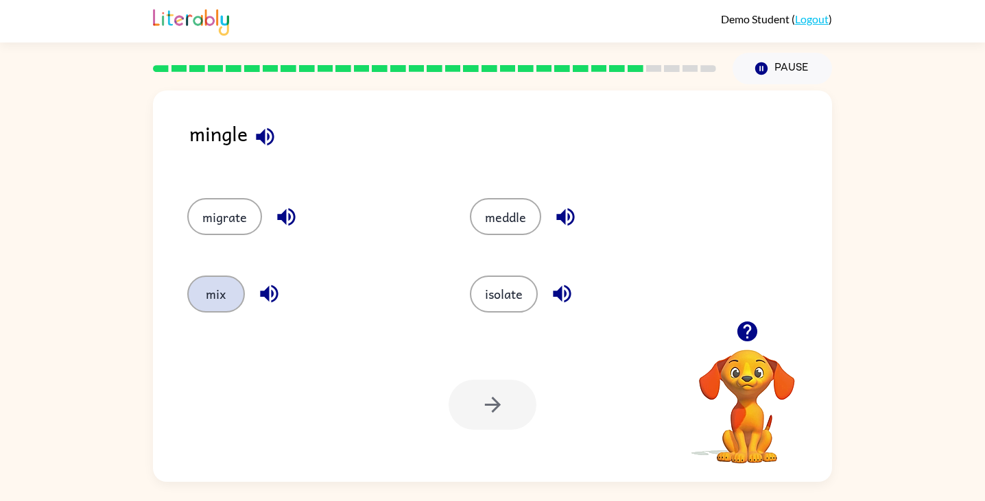
click at [221, 289] on button "mix" at bounding box center [216, 294] width 58 height 37
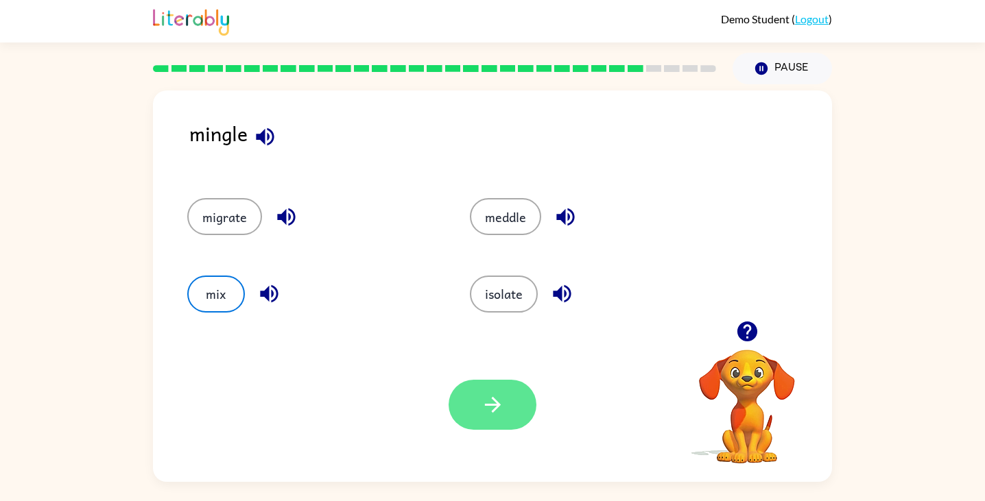
click at [485, 408] on icon "button" at bounding box center [493, 405] width 24 height 24
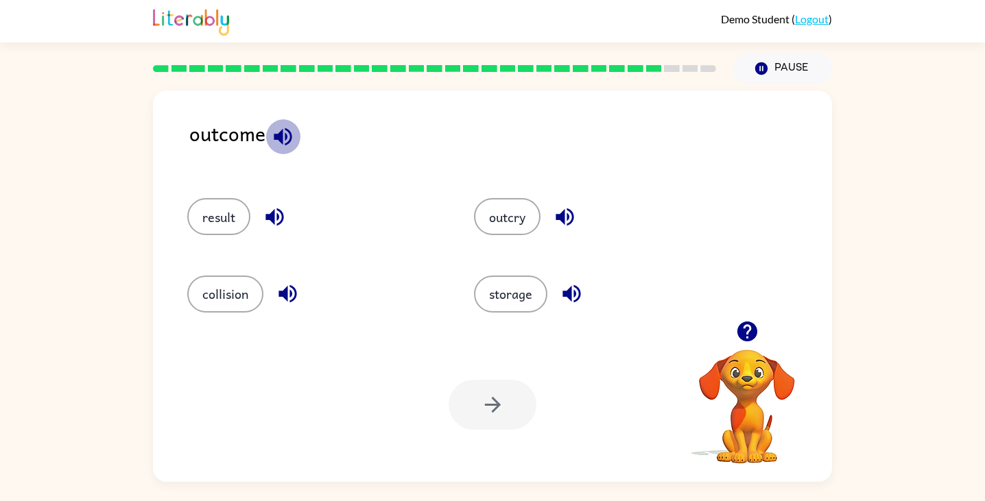
click at [277, 131] on icon "button" at bounding box center [283, 137] width 24 height 24
click at [229, 214] on button "result" at bounding box center [218, 216] width 63 height 37
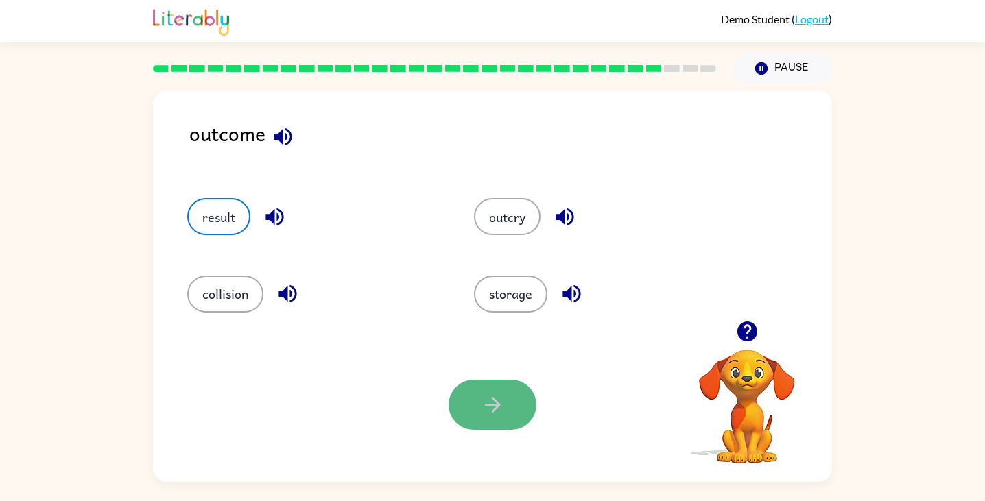
click at [508, 409] on button "button" at bounding box center [493, 405] width 88 height 50
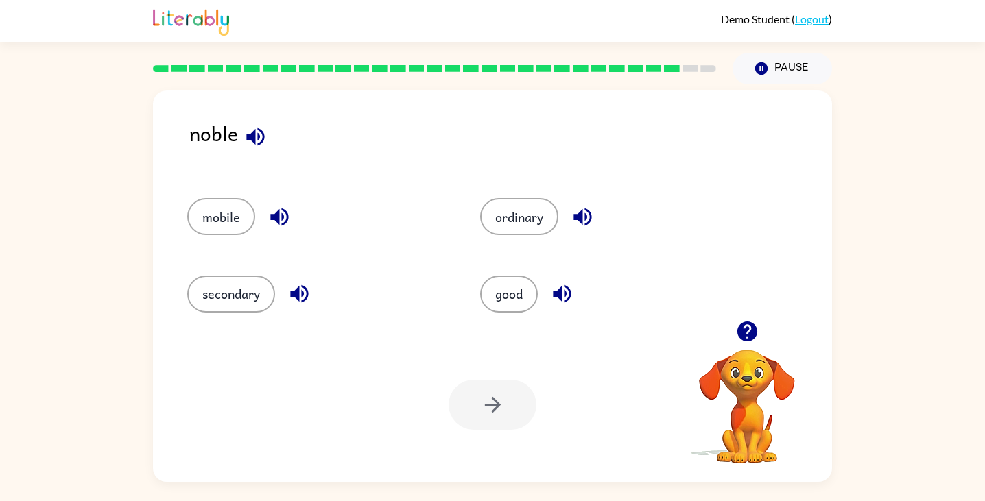
click at [258, 132] on icon "button" at bounding box center [256, 137] width 24 height 24
click at [556, 283] on icon "button" at bounding box center [562, 294] width 24 height 24
click at [501, 412] on div at bounding box center [493, 405] width 88 height 50
click at [497, 401] on div at bounding box center [493, 405] width 88 height 50
click at [517, 298] on button "good" at bounding box center [509, 294] width 58 height 37
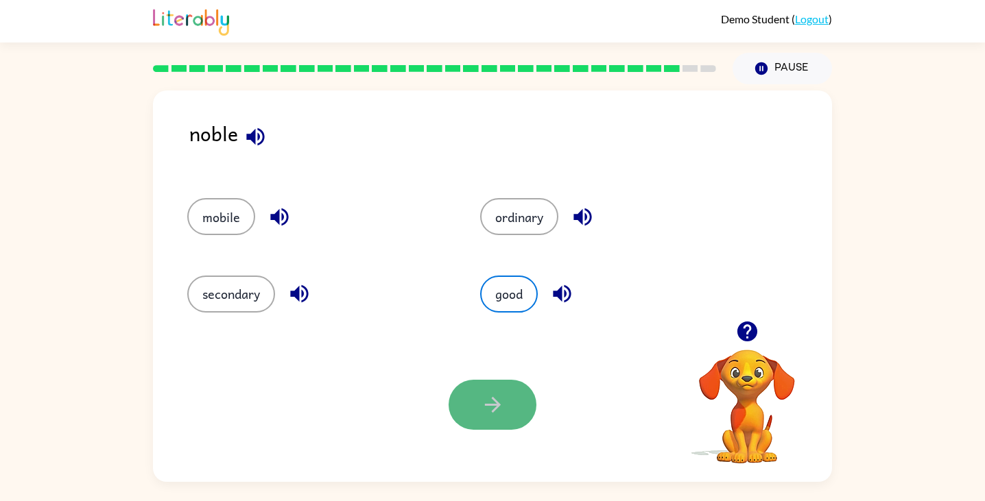
click at [500, 392] on button "button" at bounding box center [493, 405] width 88 height 50
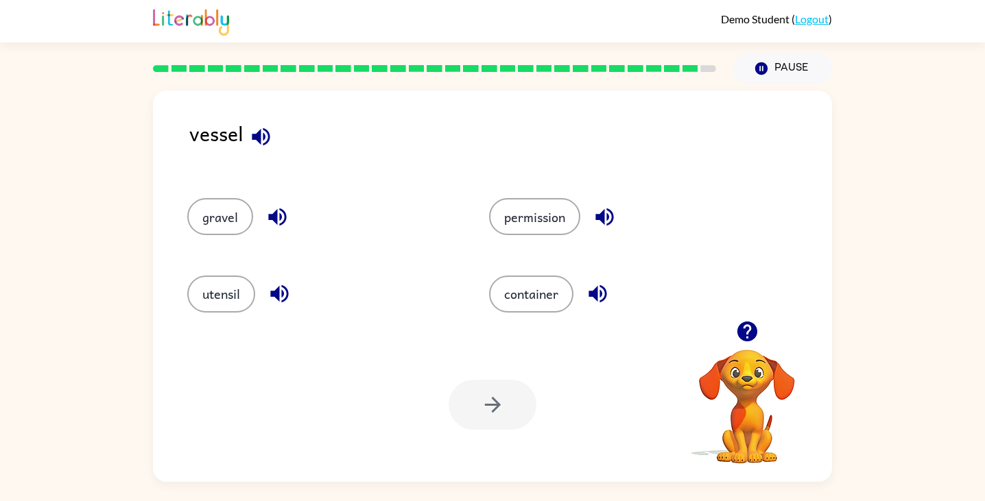
click at [256, 137] on icon "button" at bounding box center [261, 137] width 18 height 18
click at [227, 298] on button "utensil" at bounding box center [221, 294] width 68 height 37
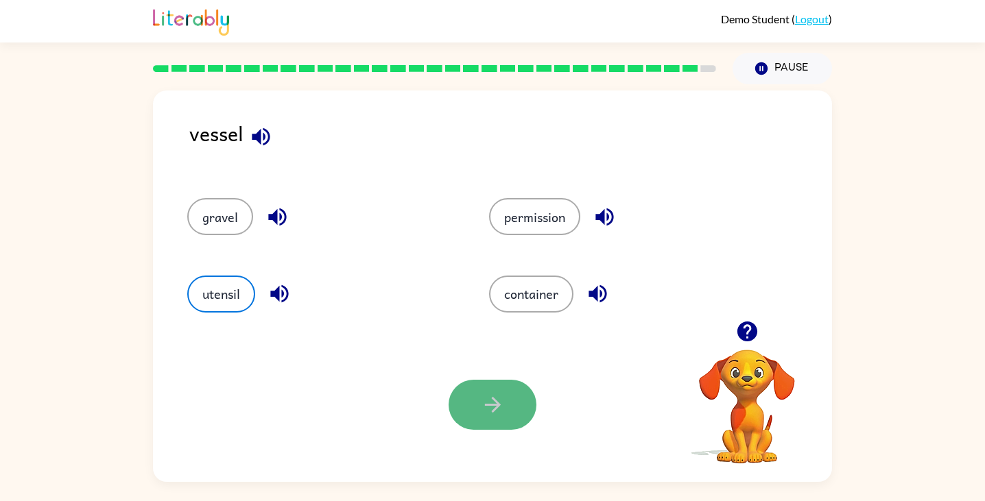
click at [476, 410] on button "button" at bounding box center [493, 405] width 88 height 50
